Goal: Task Accomplishment & Management: Manage account settings

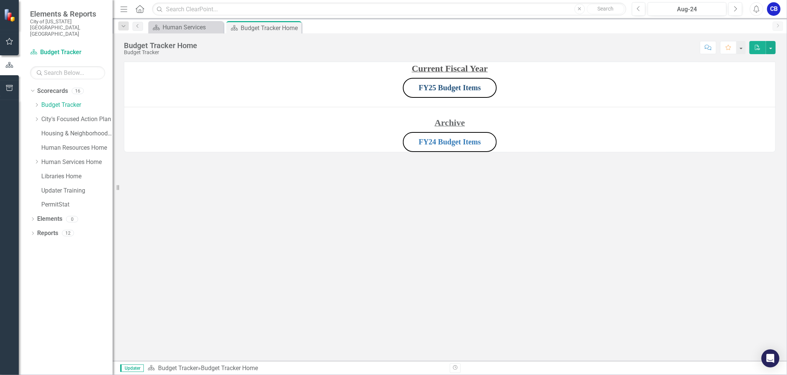
click at [470, 86] on link "FY25 Budget Items" at bounding box center [450, 87] width 62 height 8
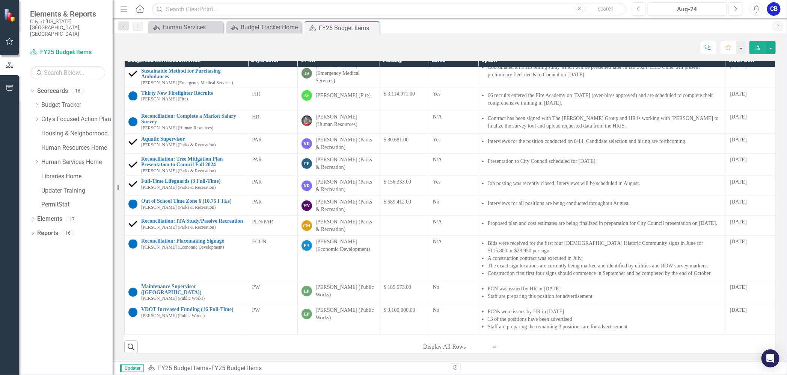
scroll to position [197, 0]
click at [445, 346] on div at bounding box center [455, 346] width 64 height 10
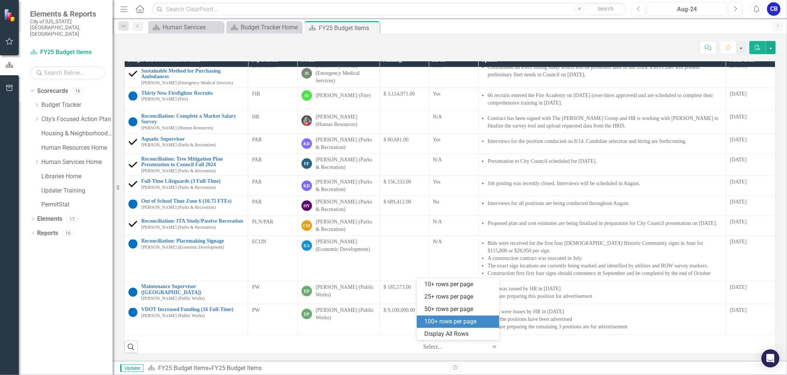
click at [444, 323] on div "100+ rows per page" at bounding box center [459, 321] width 71 height 9
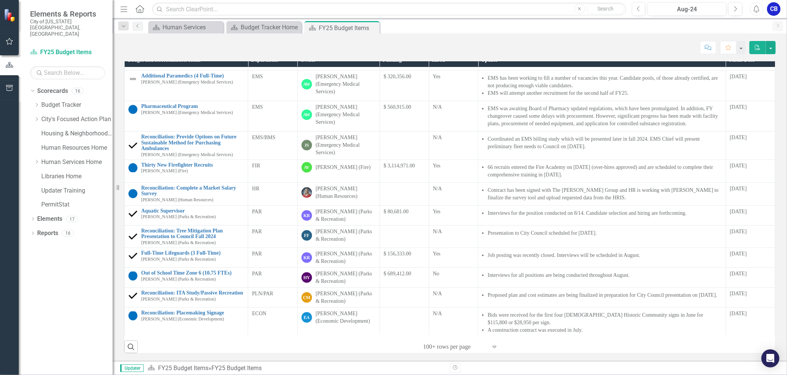
scroll to position [0, 0]
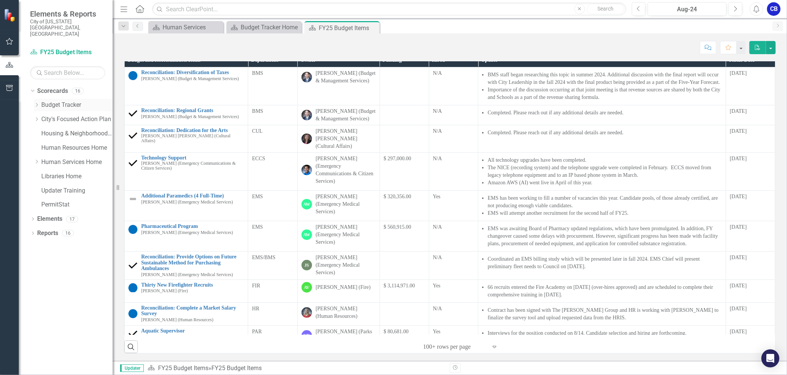
click at [38, 103] on icon "Dropdown" at bounding box center [37, 105] width 6 height 5
click at [69, 144] on link "FY26 Budget Items" at bounding box center [81, 148] width 64 height 9
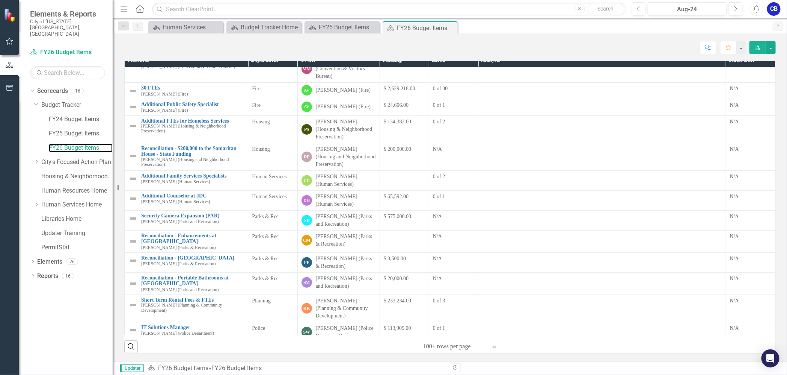
scroll to position [127, 0]
click at [168, 175] on link "Additional Family Services Specialists" at bounding box center [192, 176] width 103 height 6
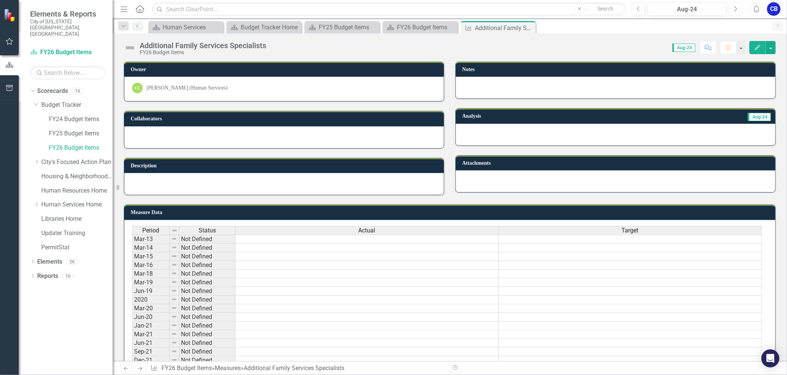
click at [734, 8] on icon "Next" at bounding box center [736, 9] width 4 height 7
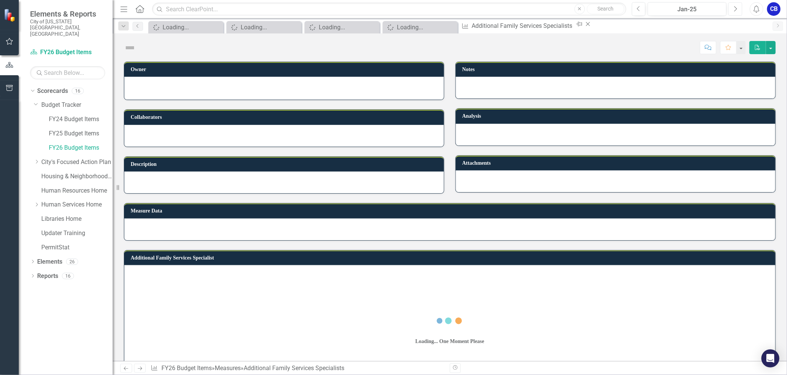
click at [734, 8] on icon "Next" at bounding box center [736, 9] width 4 height 7
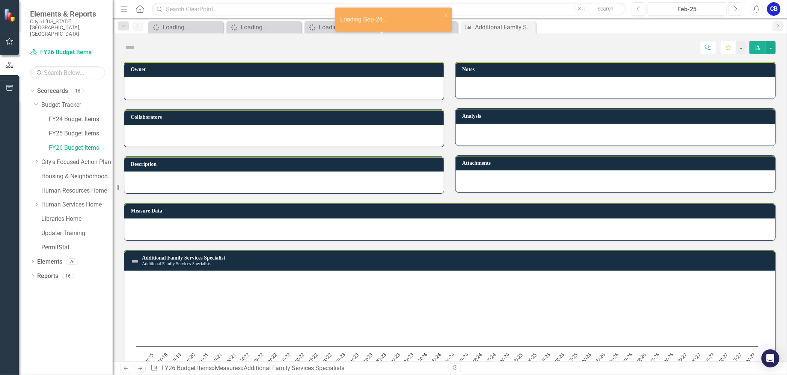
click at [734, 8] on icon "Next" at bounding box center [736, 9] width 4 height 7
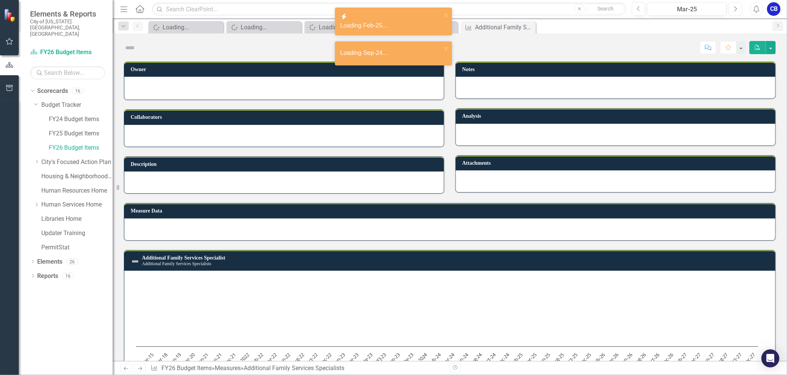
click at [734, 8] on icon "Next" at bounding box center [736, 9] width 4 height 7
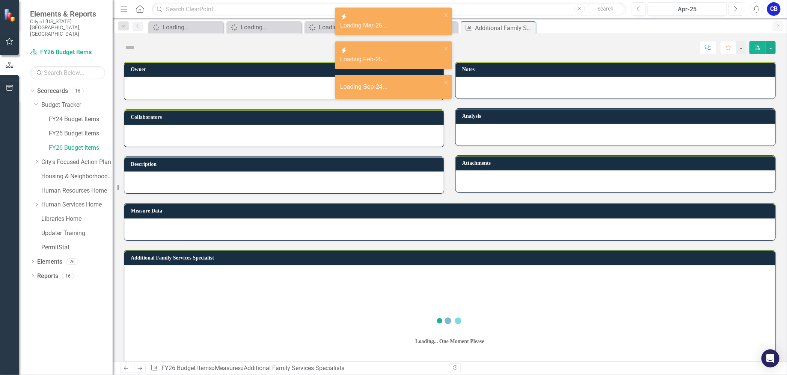
click at [734, 8] on icon "Next" at bounding box center [736, 9] width 4 height 7
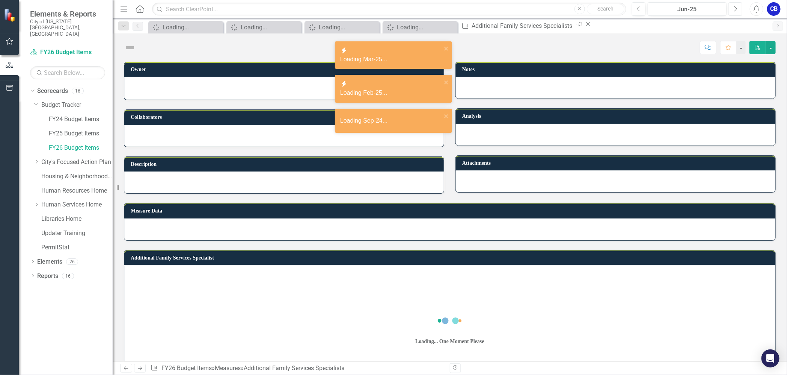
click at [734, 8] on icon "Next" at bounding box center [736, 9] width 4 height 7
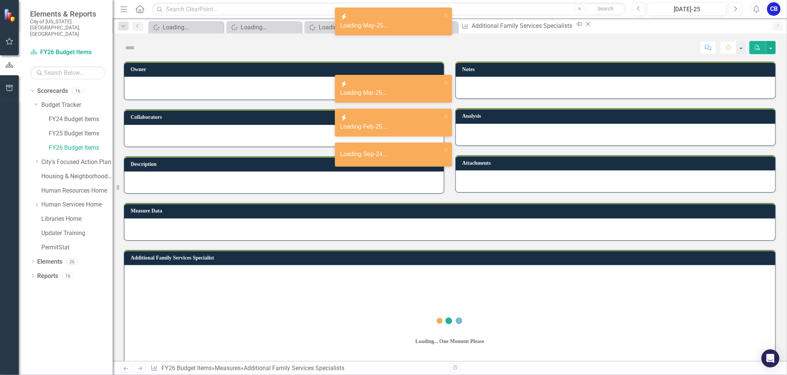
click at [734, 8] on icon "Next" at bounding box center [736, 9] width 4 height 7
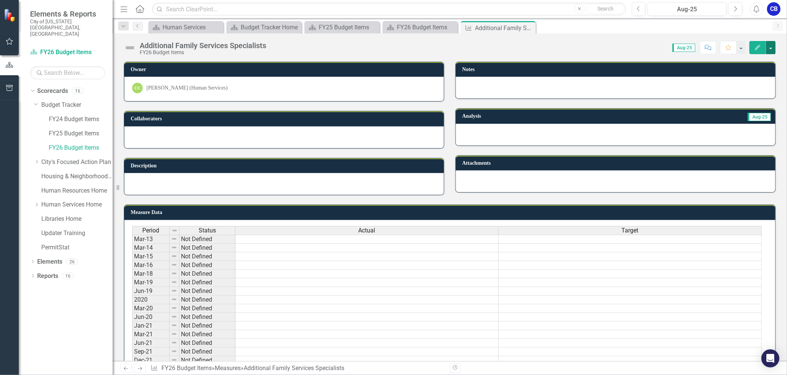
click at [770, 48] on button "button" at bounding box center [771, 47] width 10 height 13
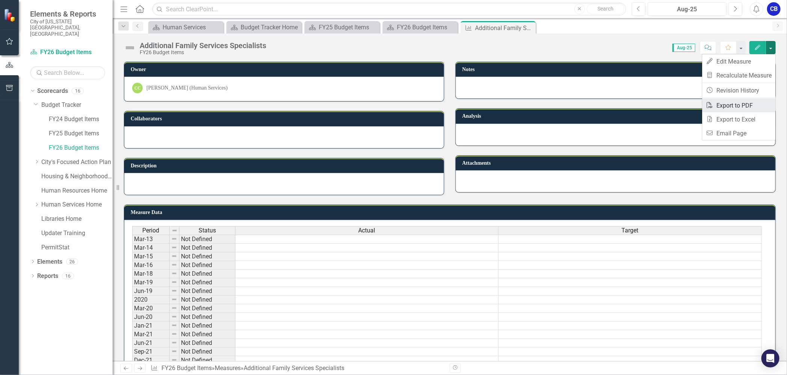
click at [751, 103] on link "PDF Export to PDF" at bounding box center [738, 105] width 73 height 14
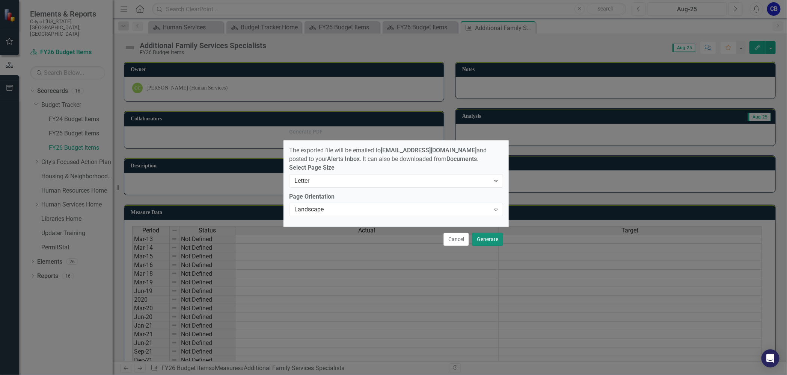
click at [494, 243] on button "Generate" at bounding box center [487, 239] width 31 height 13
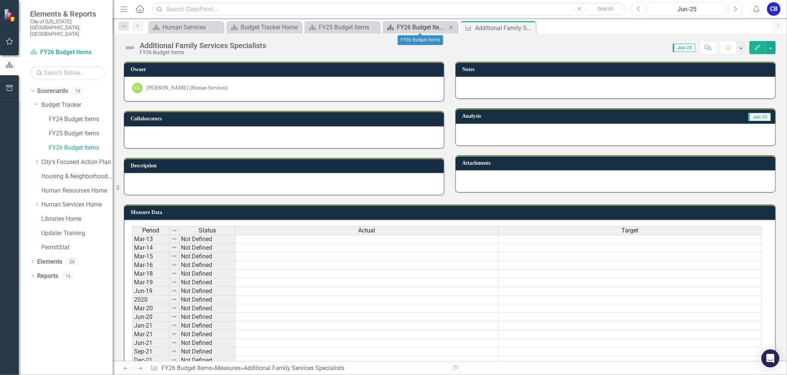
click at [443, 26] on div "FY26 Budget Items" at bounding box center [422, 27] width 50 height 9
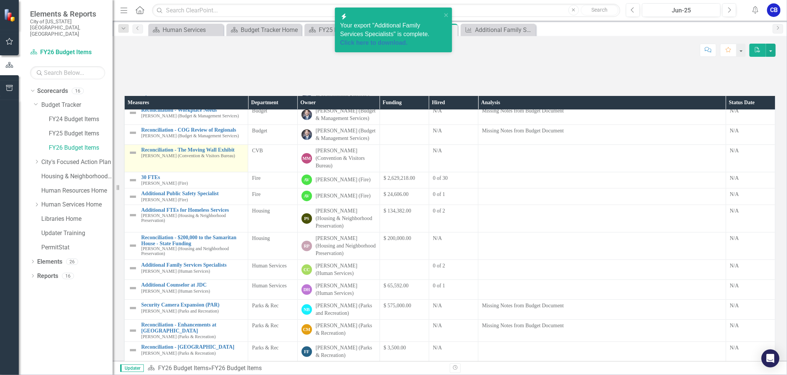
scroll to position [94, 0]
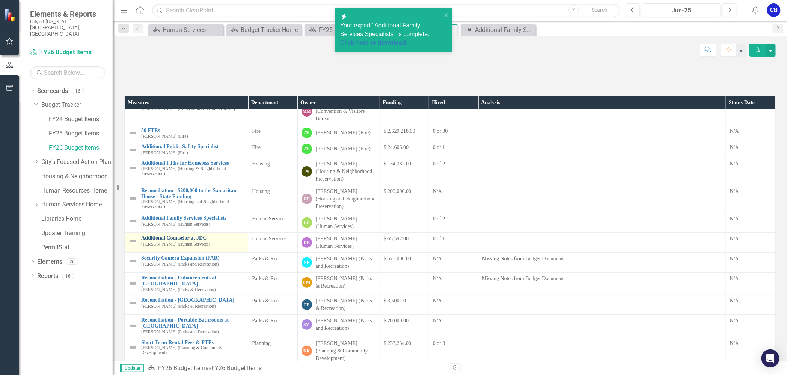
click at [198, 240] on link "Additional Counselor at JDC" at bounding box center [192, 238] width 103 height 6
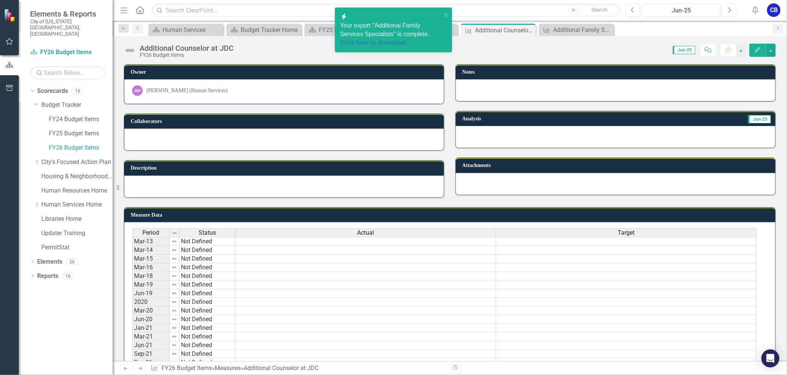
click at [732, 10] on icon "Next" at bounding box center [730, 10] width 4 height 7
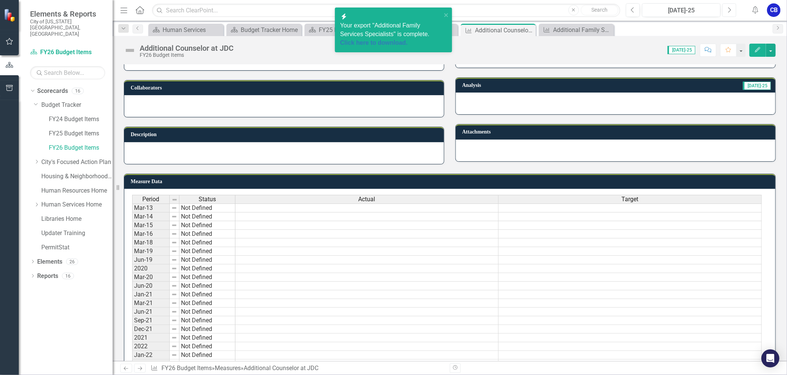
scroll to position [47, 0]
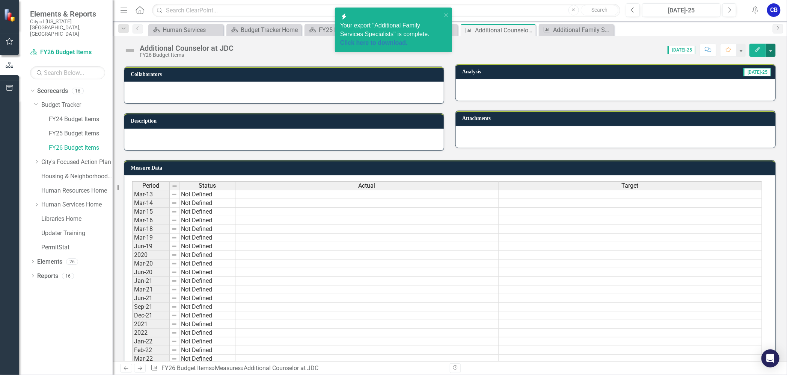
click at [773, 48] on button "button" at bounding box center [771, 50] width 10 height 13
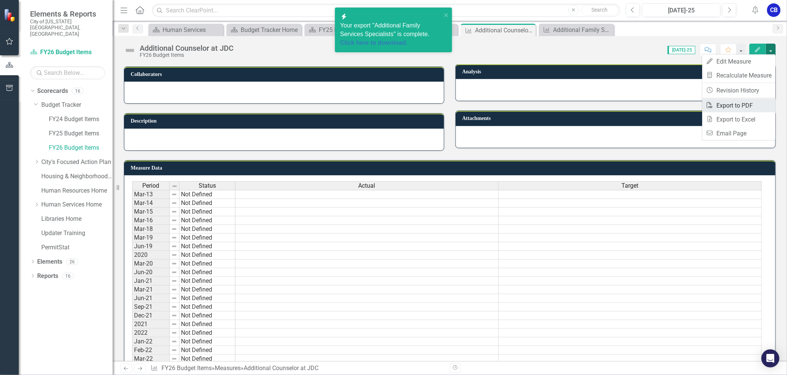
click at [764, 105] on link "PDF Export to PDF" at bounding box center [738, 105] width 73 height 14
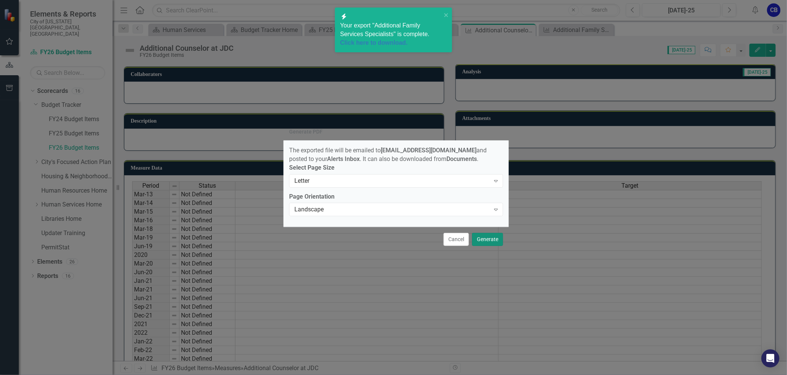
click at [497, 242] on button "Generate" at bounding box center [487, 239] width 31 height 13
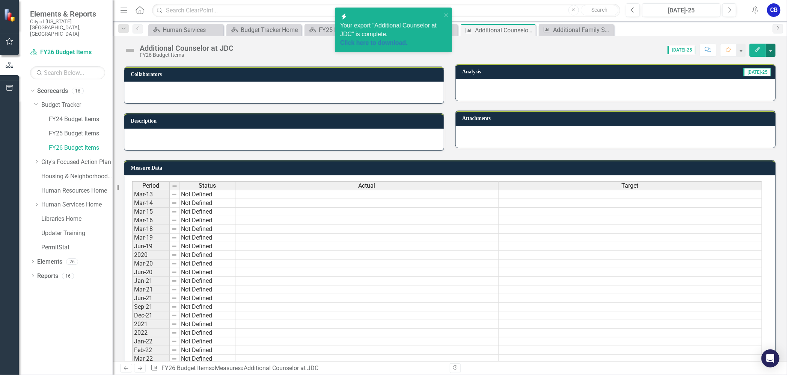
click at [771, 48] on button "button" at bounding box center [771, 50] width 10 height 13
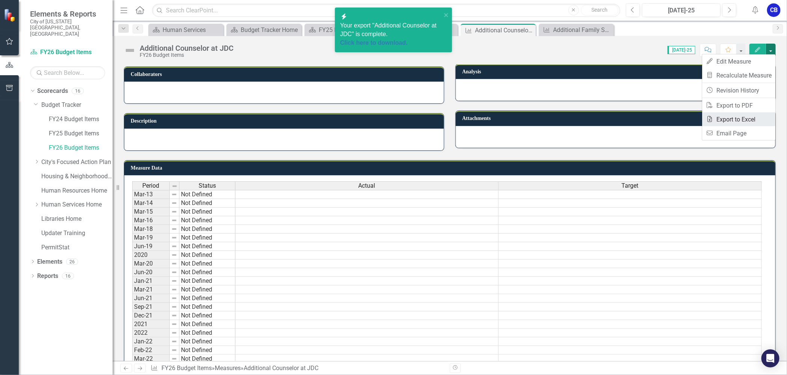
click at [755, 116] on link "Excel Export to Excel" at bounding box center [738, 119] width 73 height 14
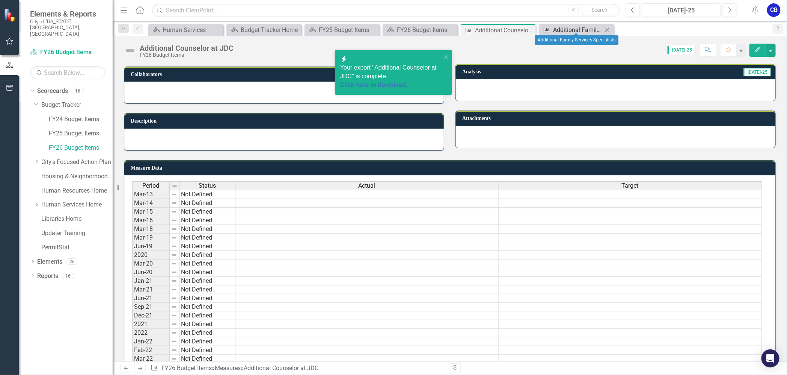
click at [568, 26] on div "Additional Family Services Specialists" at bounding box center [578, 29] width 50 height 9
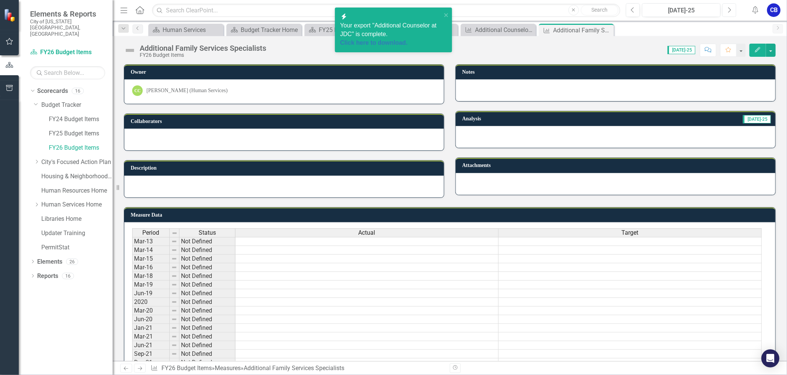
click at [737, 13] on button "Next" at bounding box center [730, 10] width 14 height 14
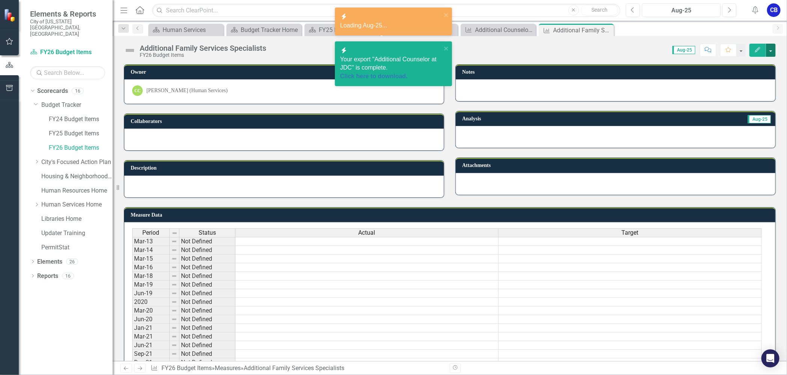
click at [773, 47] on button "button" at bounding box center [771, 50] width 10 height 13
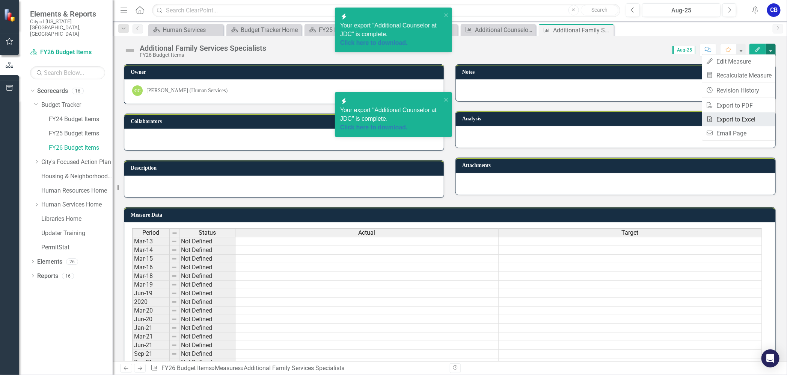
click at [760, 116] on link "Excel Export to Excel" at bounding box center [738, 119] width 73 height 14
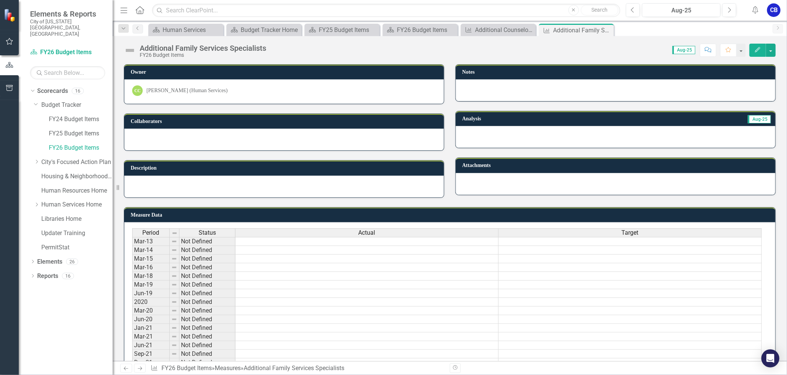
click at [132, 185] on img at bounding box center [132, 185] width 0 height 0
click at [486, 26] on div "Additional Counselor at JDC" at bounding box center [500, 29] width 50 height 9
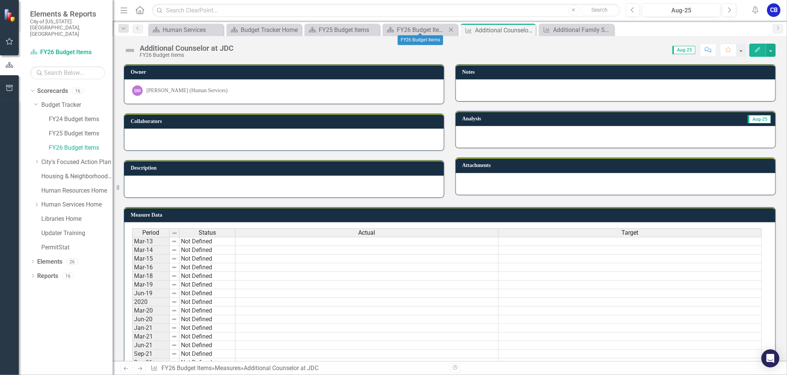
click at [417, 24] on div "Scorecard FY26 Budget Items Close" at bounding box center [420, 30] width 75 height 12
click at [417, 25] on div "FY26 Budget Items" at bounding box center [422, 29] width 50 height 9
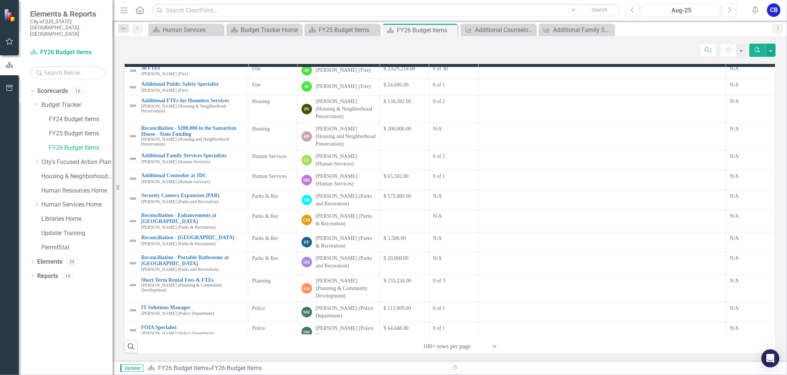
scroll to position [43, 0]
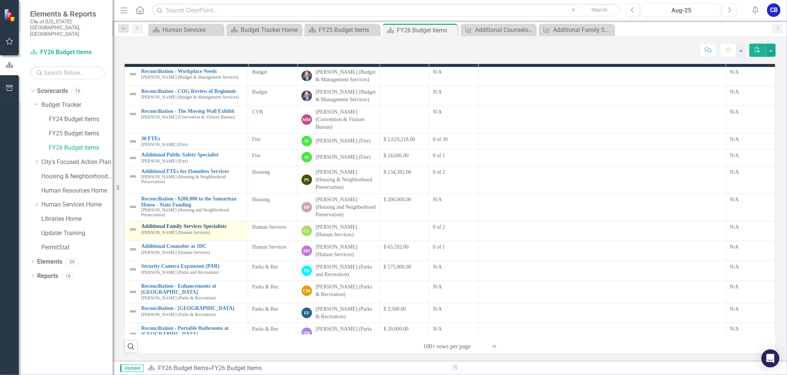
click at [180, 229] on link "Additional Family Services Specialists" at bounding box center [192, 226] width 103 height 6
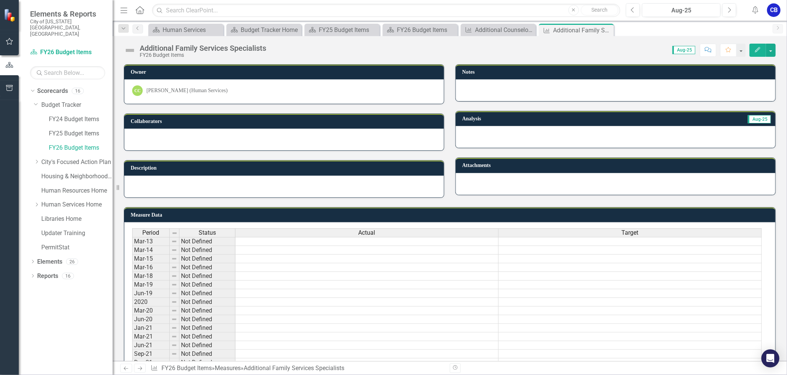
click at [754, 46] on button "Edit" at bounding box center [758, 50] width 17 height 13
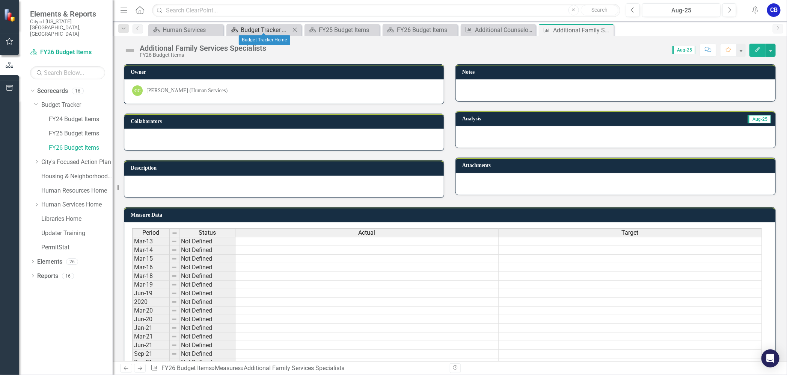
click at [253, 27] on div "Budget Tracker Home" at bounding box center [266, 29] width 50 height 9
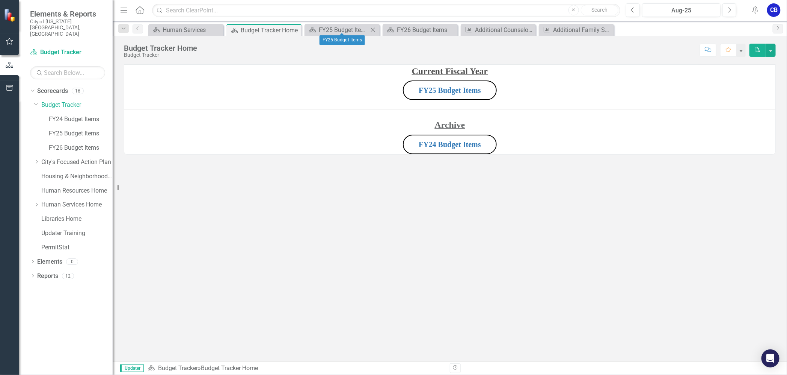
click at [374, 29] on icon "Close" at bounding box center [373, 30] width 8 height 6
click at [351, 29] on div "FY26 Budget Items" at bounding box center [344, 29] width 50 height 9
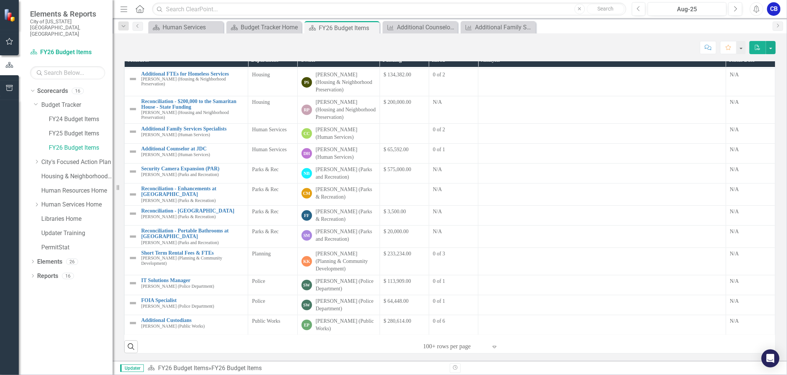
scroll to position [188, 0]
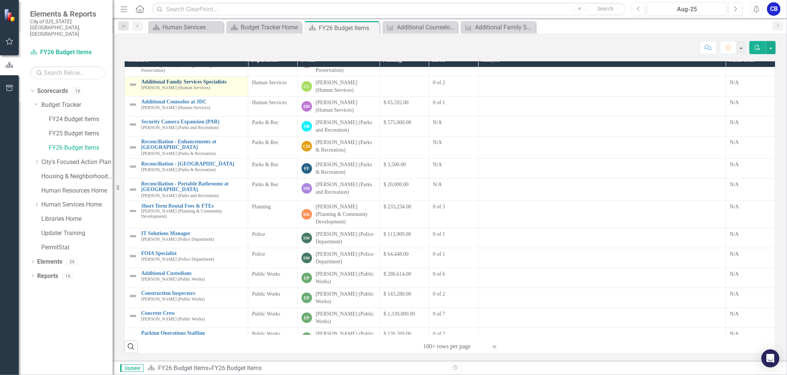
click at [195, 85] on link "Additional Family Services Specialists" at bounding box center [192, 82] width 103 height 6
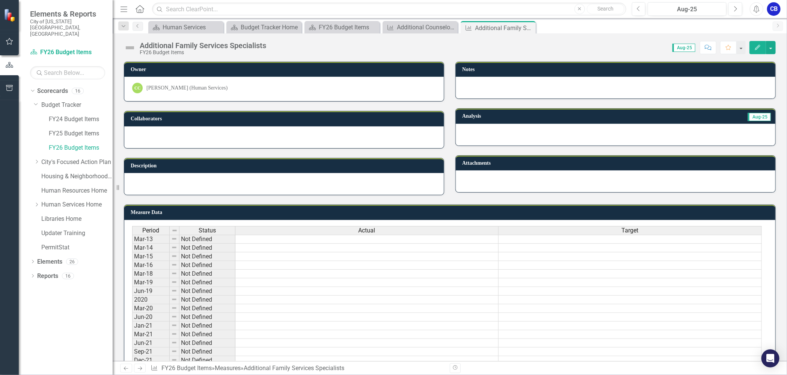
click at [755, 48] on icon "Edit" at bounding box center [758, 47] width 7 height 5
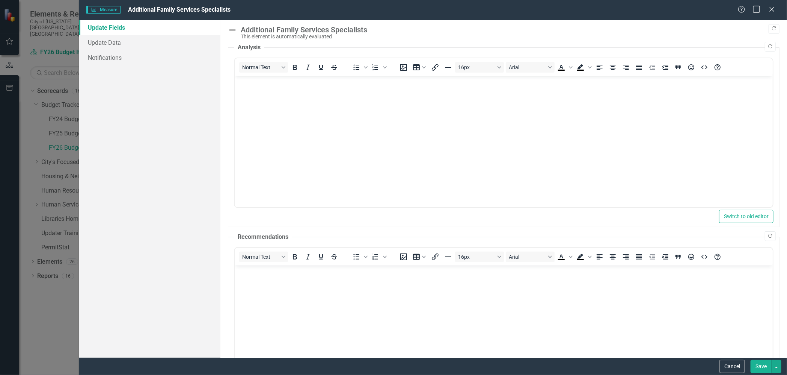
click at [757, 10] on icon "Maximize" at bounding box center [756, 9] width 9 height 7
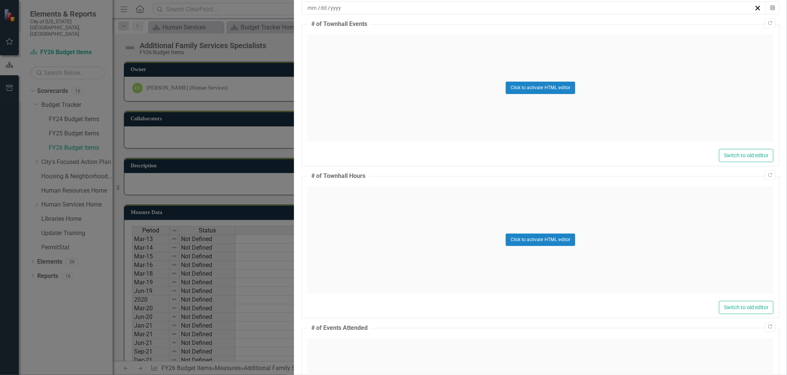
scroll to position [94, 0]
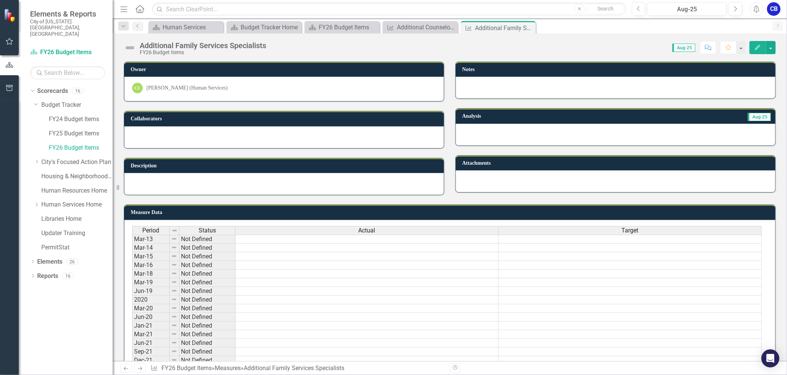
click at [755, 47] on icon "Edit" at bounding box center [758, 47] width 7 height 5
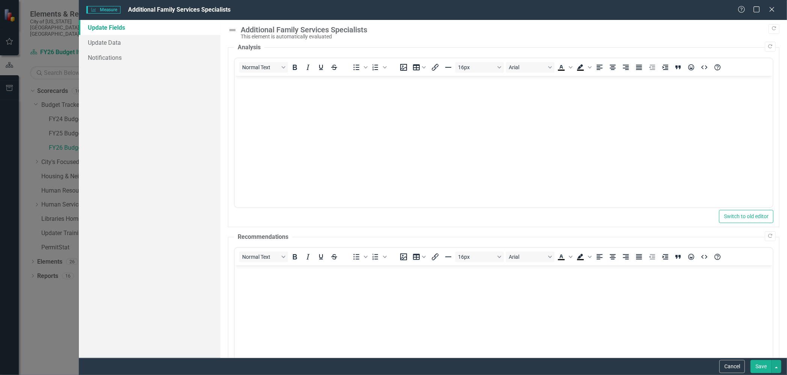
scroll to position [0, 0]
click at [108, 29] on link "Update Fields" at bounding box center [150, 27] width 142 height 15
click at [773, 11] on icon "Close" at bounding box center [771, 9] width 9 height 7
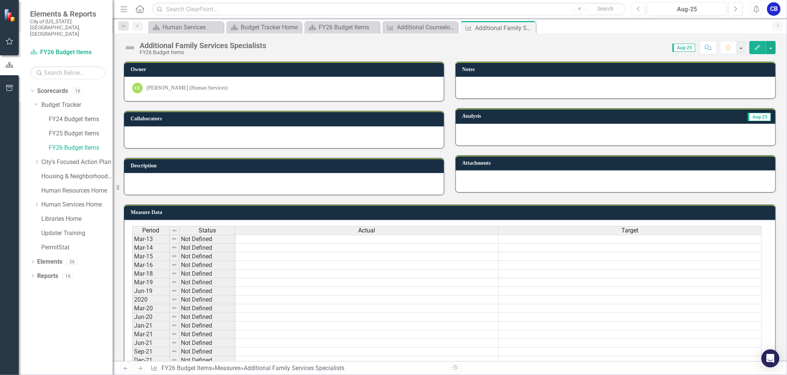
click at [487, 179] on div at bounding box center [616, 181] width 320 height 22
click at [325, 252] on td at bounding box center [367, 247] width 263 height 9
click at [132, 183] on img at bounding box center [132, 183] width 0 height 0
click at [490, 132] on div at bounding box center [616, 135] width 320 height 22
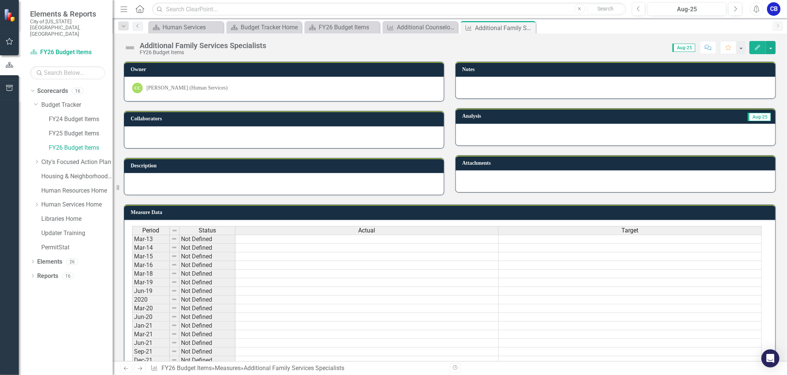
click at [490, 132] on div at bounding box center [616, 135] width 320 height 22
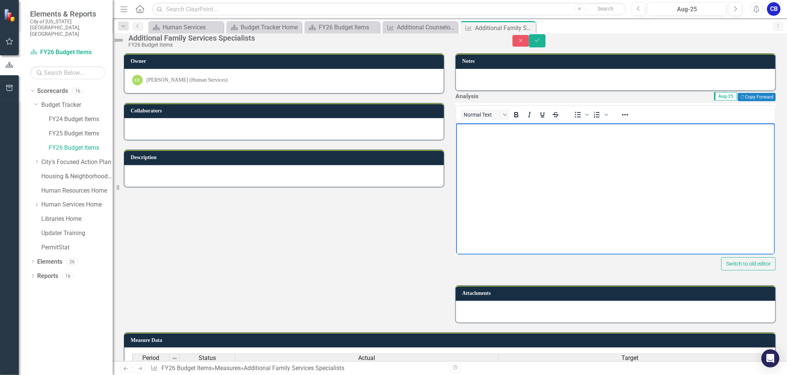
click at [578, 157] on body "Rich Text Area. Press ALT-0 for help." at bounding box center [615, 179] width 319 height 113
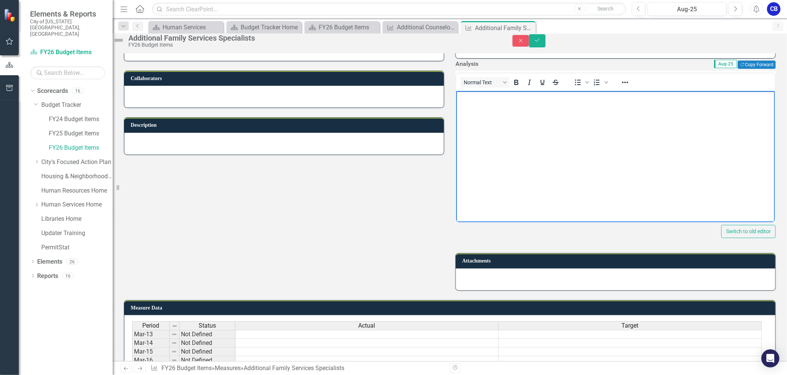
scroll to position [47, 0]
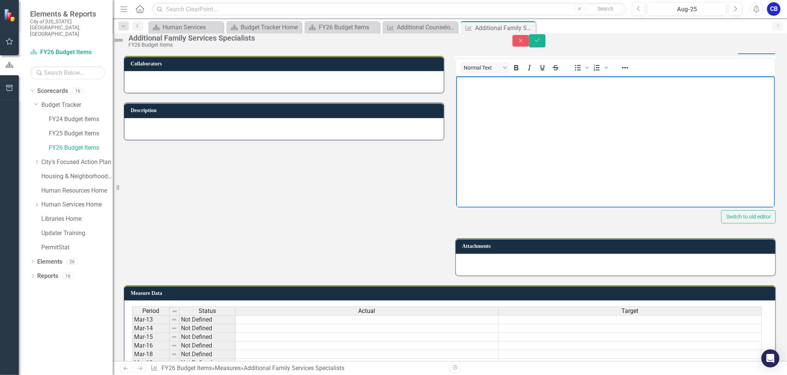
click at [0, 0] on icon at bounding box center [0, 0] width 0 height 0
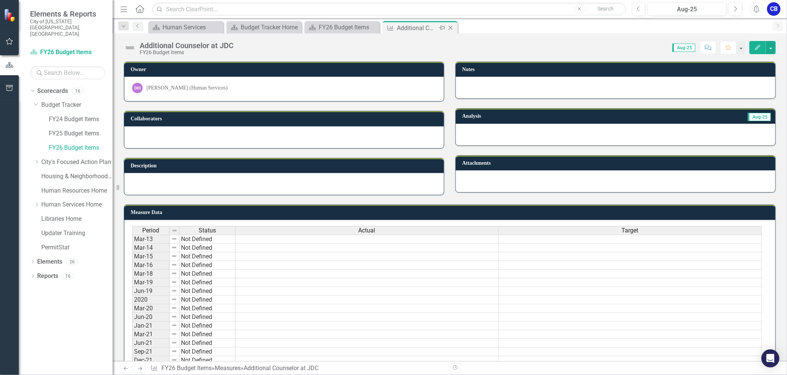
click at [454, 27] on icon "Close" at bounding box center [451, 28] width 8 height 6
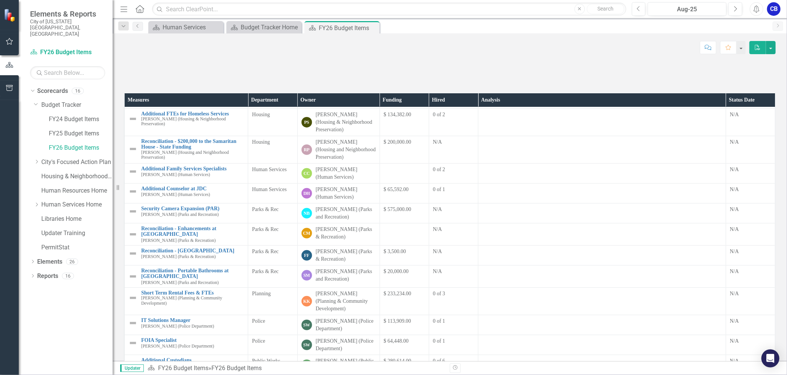
scroll to position [188, 0]
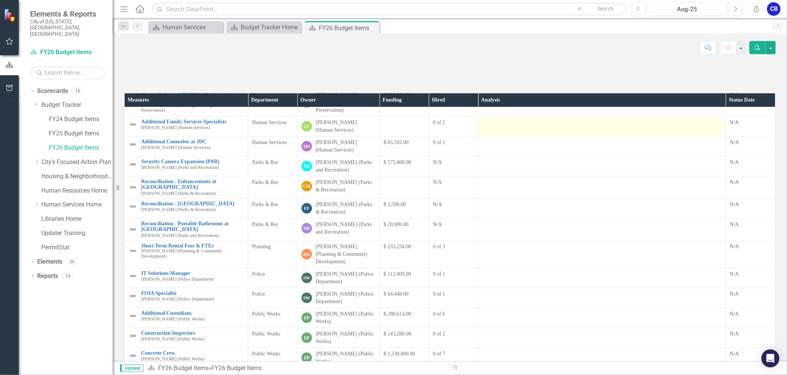
click at [496, 136] on td at bounding box center [603, 126] width 248 height 20
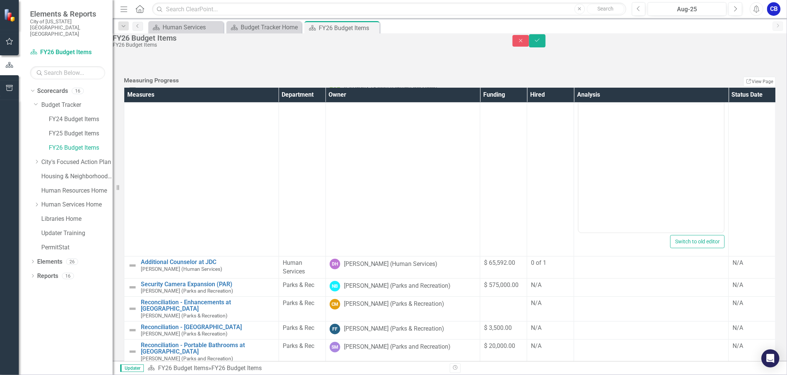
scroll to position [235, 0]
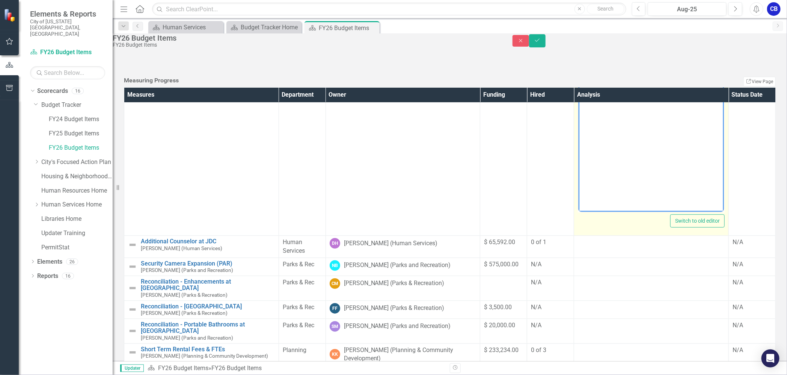
click at [628, 109] on body "Rich Text Area. Press ALT-0 for help." at bounding box center [651, 136] width 145 height 113
click at [634, 110] on body "Rich Text Area. Press ALT-0 for help." at bounding box center [651, 136] width 145 height 113
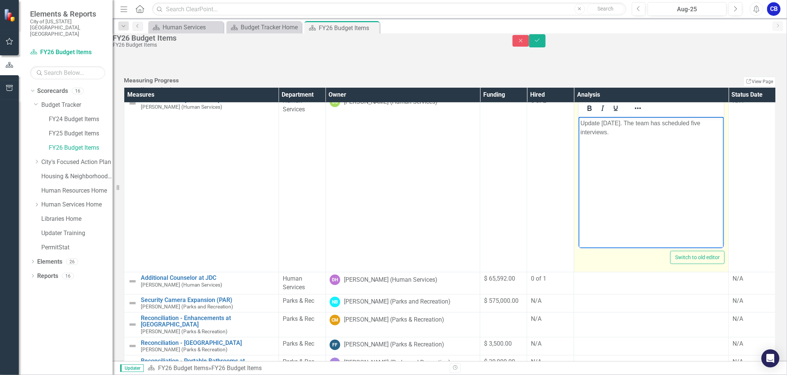
scroll to position [188, 0]
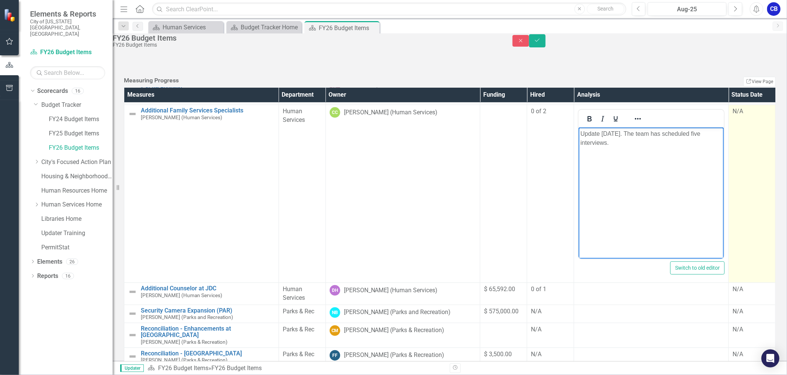
click at [729, 282] on td "N/A" at bounding box center [752, 193] width 47 height 178
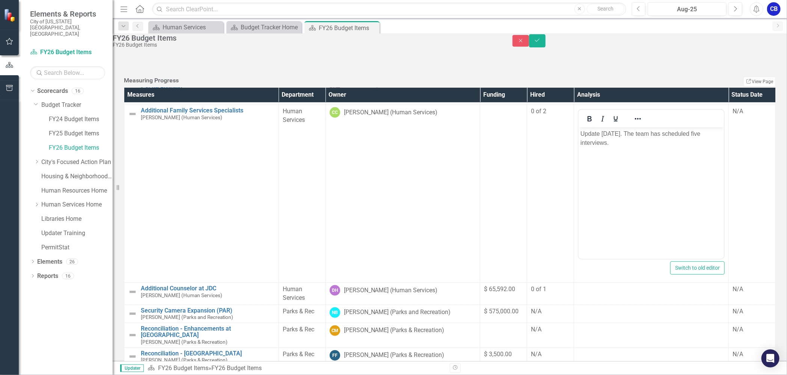
click at [527, 282] on td "0 of 2" at bounding box center [550, 193] width 47 height 178
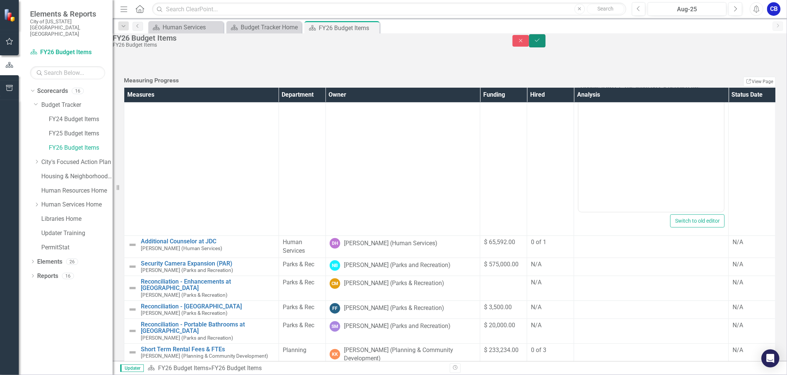
drag, startPoint x: 766, startPoint y: 45, endPoint x: 601, endPoint y: 125, distance: 183.5
click at [541, 43] on icon "Save" at bounding box center [537, 40] width 7 height 5
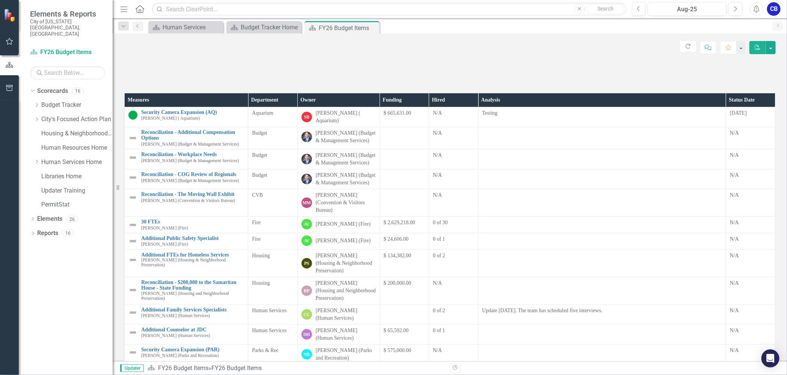
scroll to position [141, 0]
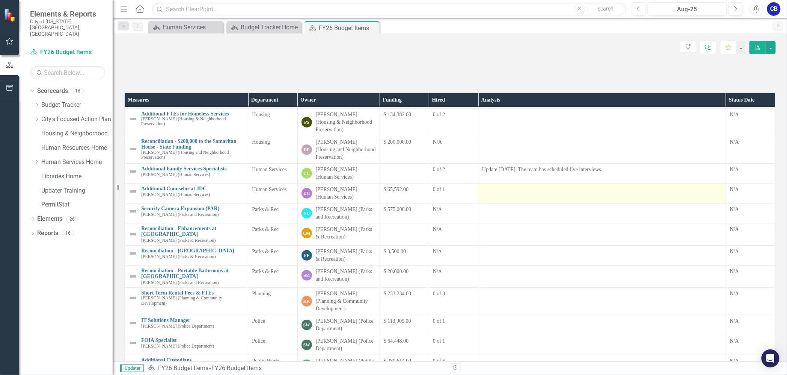
click at [520, 195] on div at bounding box center [602, 190] width 240 height 9
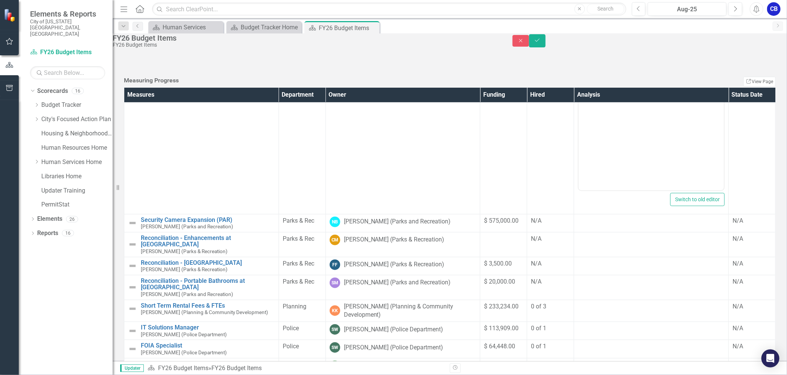
scroll to position [282, 0]
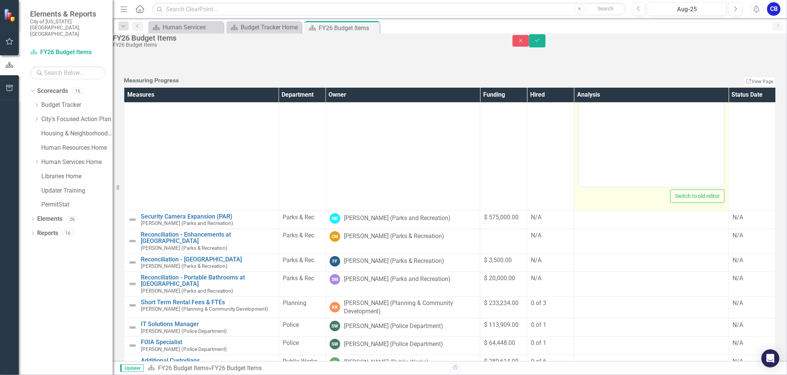
click at [602, 70] on body "Rich Text Area. Press ALT-0 for help." at bounding box center [651, 111] width 145 height 113
click at [602, 72] on body "Rich Text Area. Press ALT-0 for help." at bounding box center [651, 111] width 145 height 113
click at [607, 81] on body "Rich Text Area. Press ALT-0 for help." at bounding box center [651, 111] width 145 height 113
click at [718, 104] on body "JDC reviews applicants weekly. Currently they are in the process of scheduling …" at bounding box center [651, 111] width 145 height 113
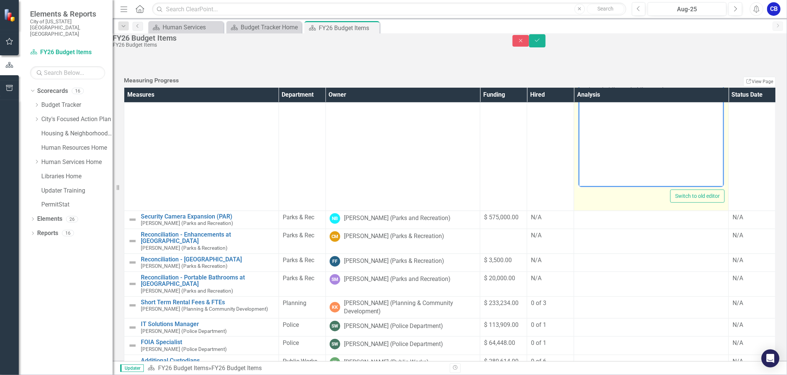
drag, startPoint x: 672, startPoint y: 70, endPoint x: 661, endPoint y: 69, distance: 11.3
click at [661, 69] on p "JDC reviews applicants weekly. Currently they are in the process of scheduling …" at bounding box center [651, 75] width 142 height 36
click at [690, 84] on body "JDC reviews applicants weekly. Currently they are in the process of scheduling …" at bounding box center [651, 111] width 145 height 113
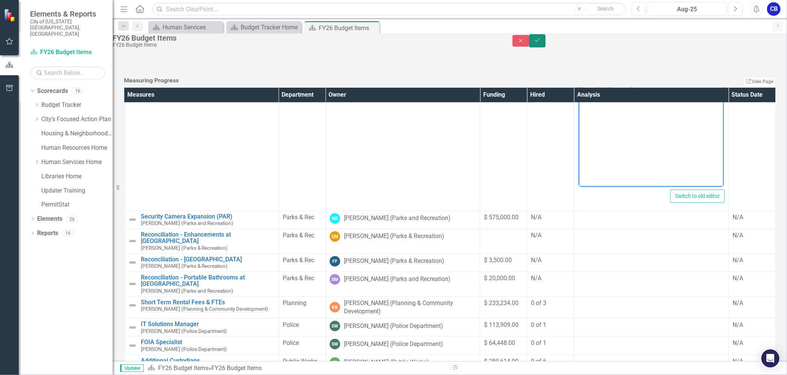
click at [541, 43] on icon "Save" at bounding box center [537, 40] width 7 height 5
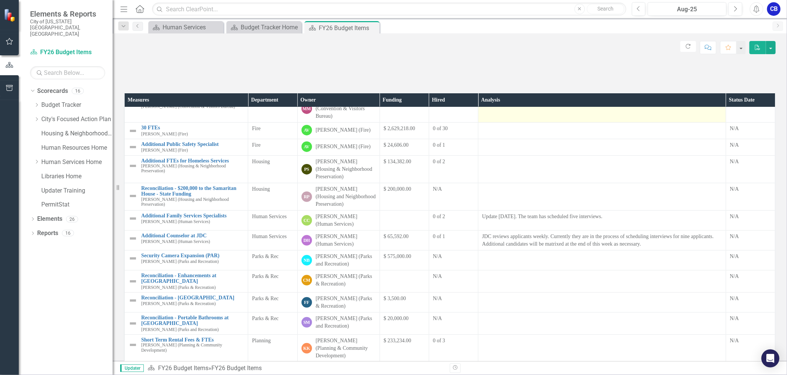
scroll to position [141, 0]
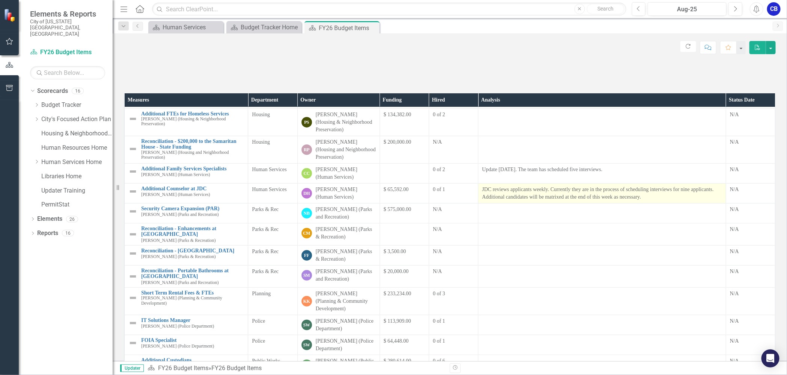
click at [489, 201] on p "JDC reviews applicants weekly. Currently they are in the process of scheduling …" at bounding box center [602, 193] width 240 height 15
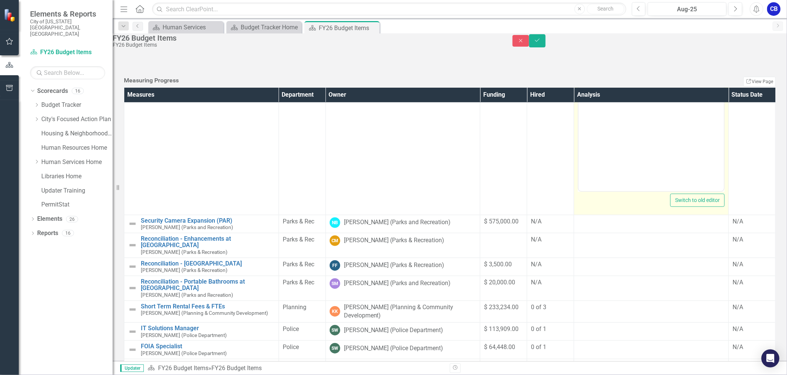
scroll to position [282, 0]
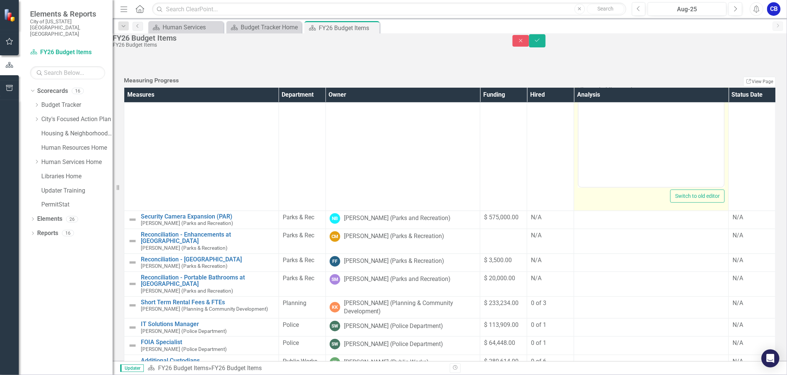
click at [578, 22] on p "Update August 11, 2025. The team has scheduled five interviews." at bounding box center [651, 17] width 147 height 9
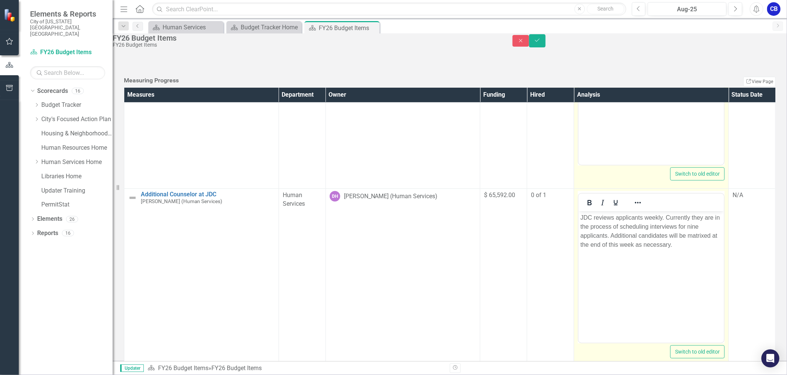
scroll to position [0, 0]
drag, startPoint x: 652, startPoint y: 38, endPoint x: 1045, endPoint y: 282, distance: 462.8
click at [579, 41] on html "Update August 11, 2025. The team has scheduled five interviews." at bounding box center [651, 89] width 145 height 113
drag, startPoint x: 648, startPoint y: 40, endPoint x: 618, endPoint y: 40, distance: 30.4
click at [618, 40] on p "The positions are posted and the team has scheduled five interviews." at bounding box center [651, 44] width 142 height 18
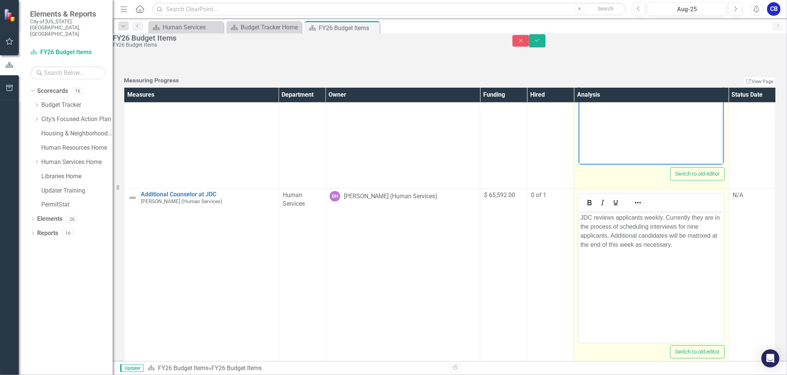
click at [660, 47] on p "The positions were posted and have closed. Five candidates were selected for in…" at bounding box center [651, 48] width 142 height 27
click at [676, 47] on p "The positions were posted and have closed. Five candidates were selected for in…" at bounding box center [651, 48] width 142 height 27
click at [674, 48] on p "The positions were posted and have closed. Five candidates were selected for in…" at bounding box center [651, 48] width 142 height 27
click at [666, 65] on body "The positions were posted and have closed. Five candidates were selected for in…" at bounding box center [651, 89] width 145 height 113
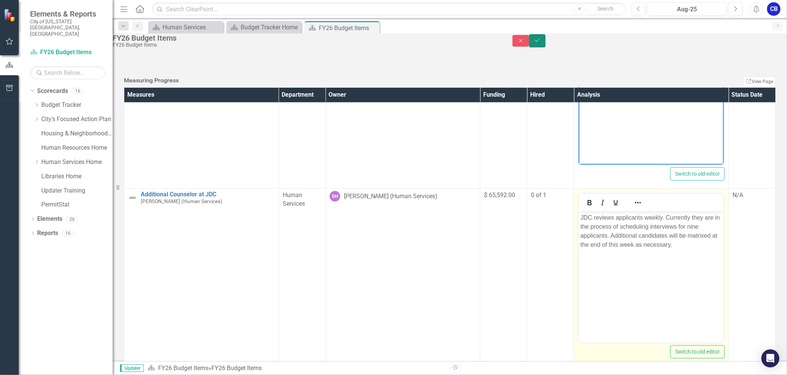
click at [541, 43] on icon "Save" at bounding box center [537, 40] width 7 height 5
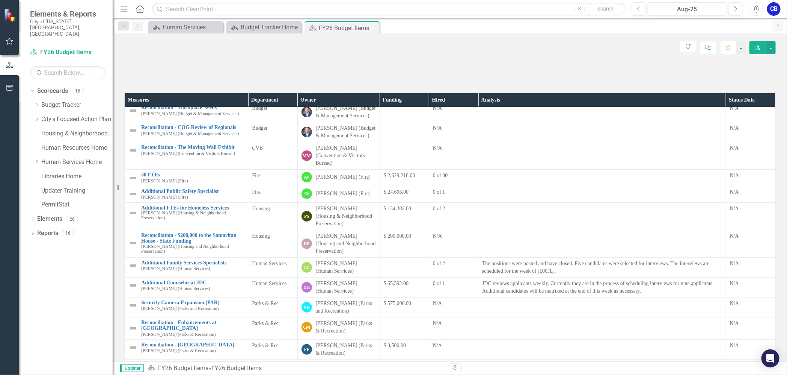
scroll to position [94, 0]
